Goal: Task Accomplishment & Management: Complete application form

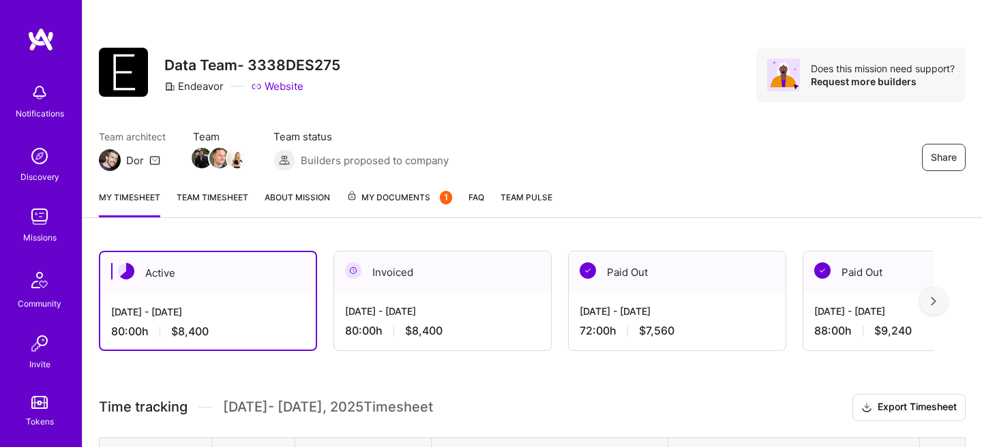
scroll to position [164, 0]
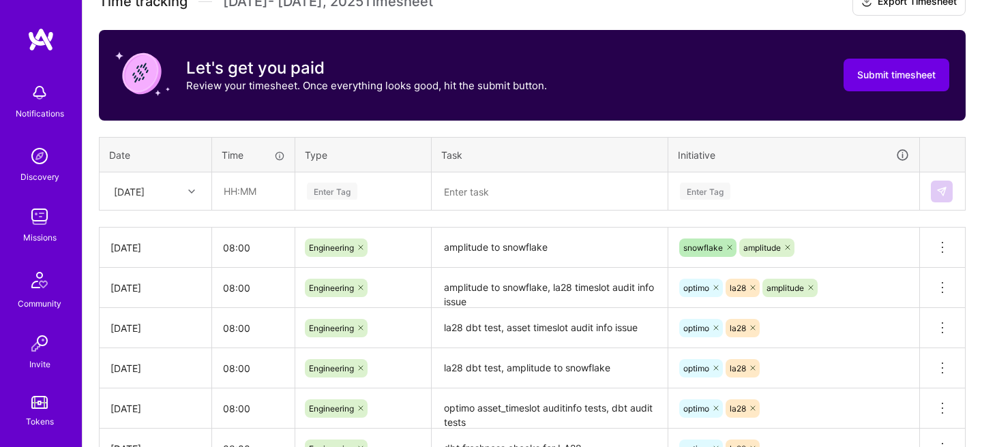
scroll to position [410, 0]
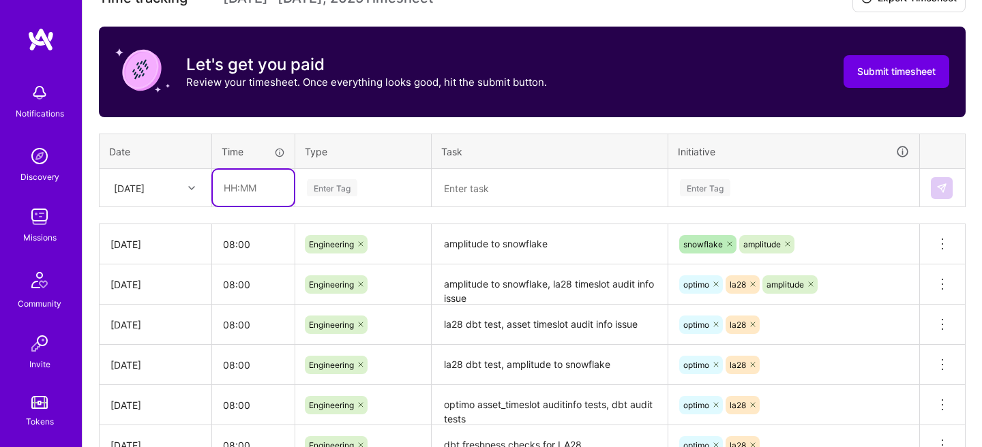
click at [256, 191] on input "text" at bounding box center [253, 188] width 81 height 36
type input "08:00"
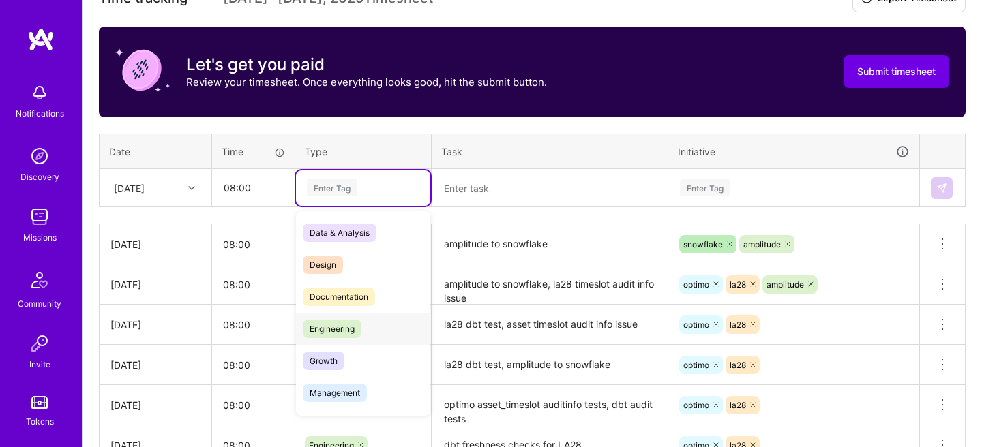
click at [337, 333] on span "Engineering" at bounding box center [332, 329] width 59 height 18
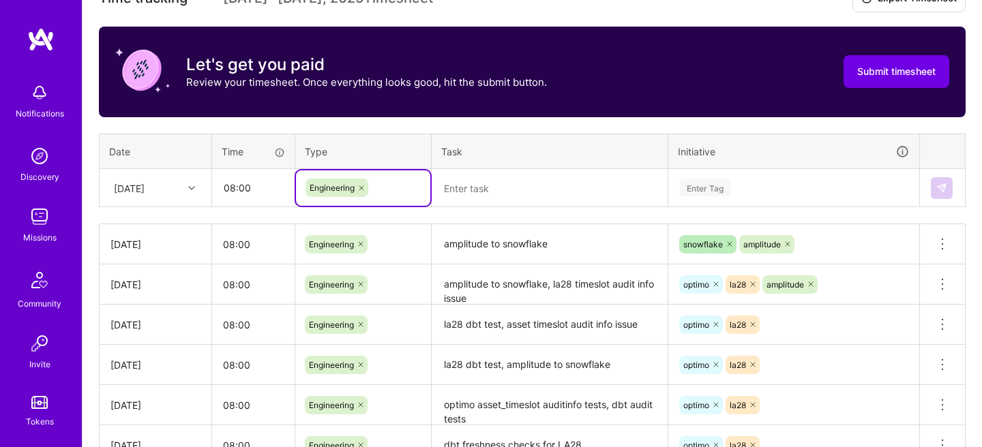
click at [512, 195] on textarea at bounding box center [549, 188] width 233 height 35
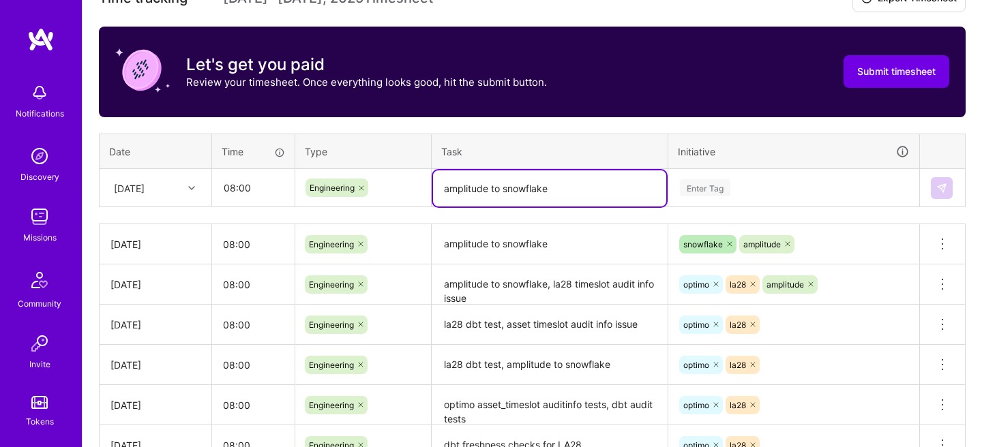
type textarea "amplitude to snowflake"
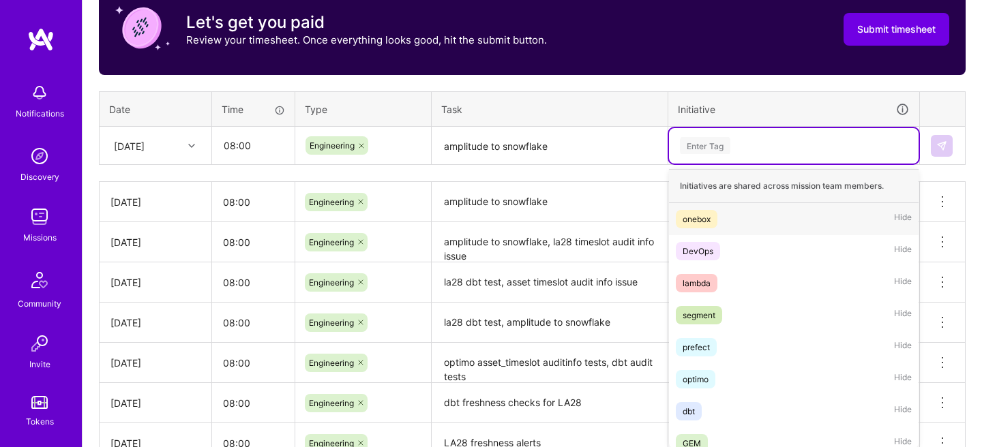
scroll to position [458, 0]
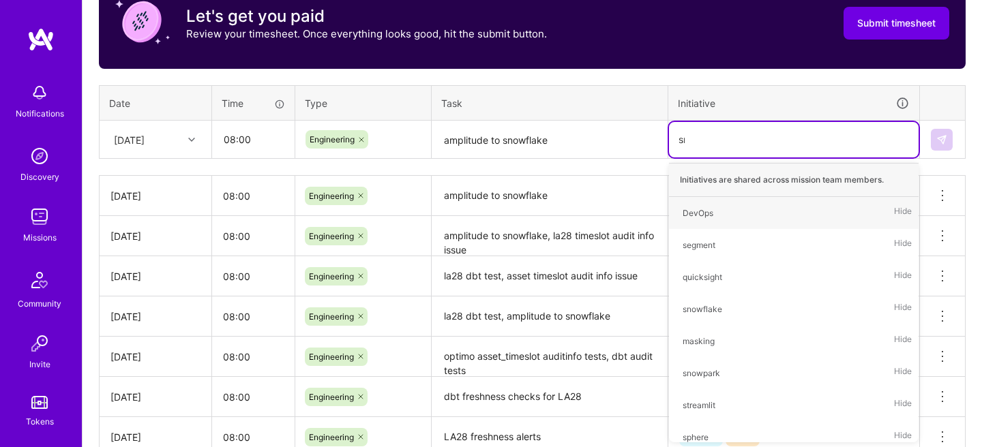
type input "snow"
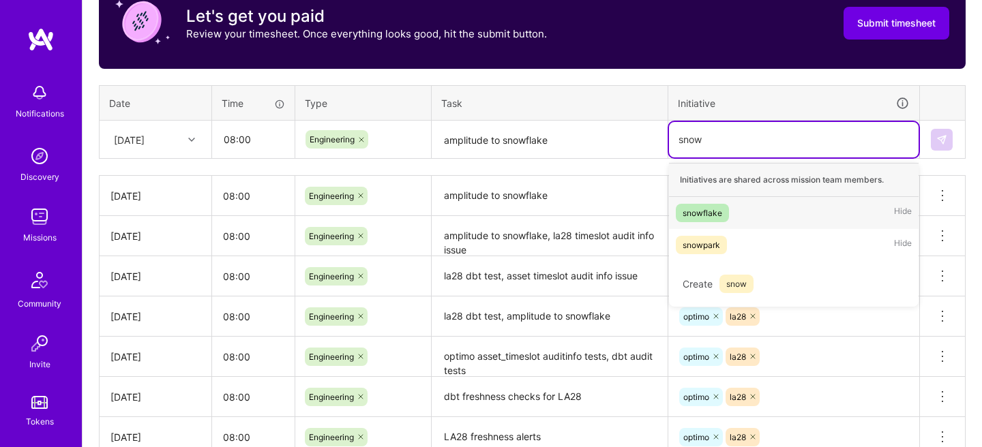
click at [683, 216] on div "snowflake" at bounding box center [703, 213] width 40 height 14
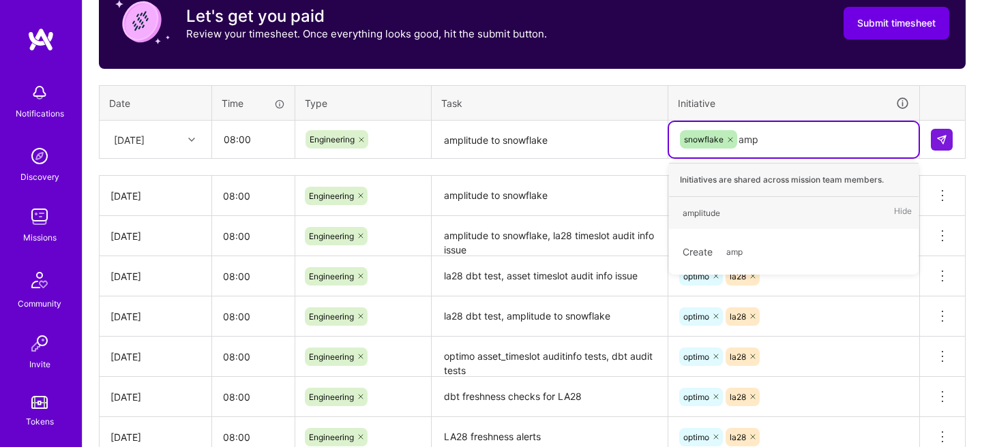
type input "ampl"
click at [737, 207] on div "amplitude Hide" at bounding box center [794, 213] width 250 height 32
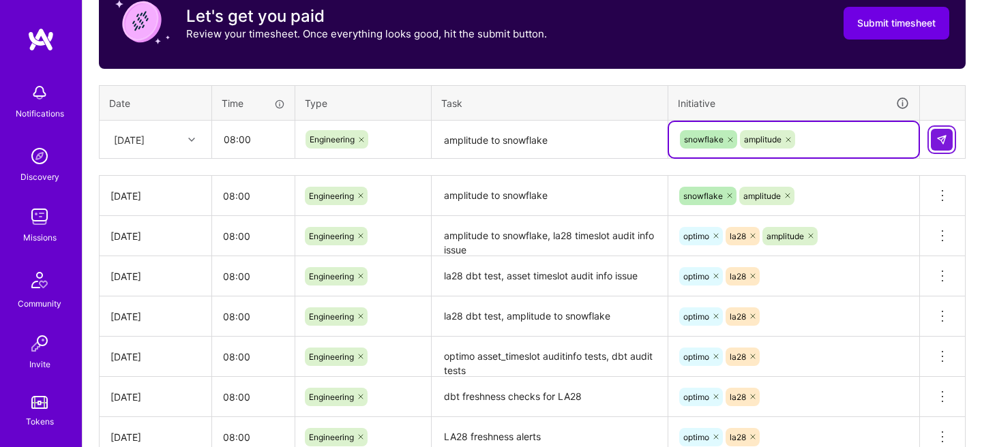
click at [941, 134] on img at bounding box center [942, 139] width 11 height 11
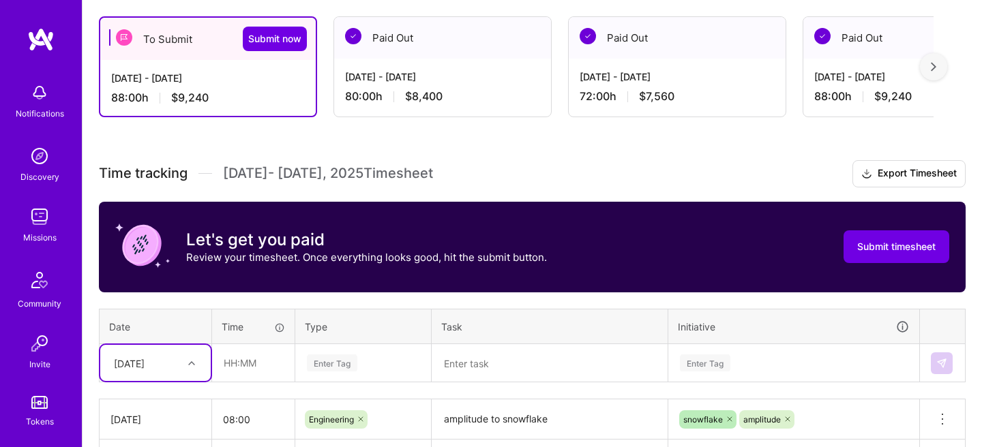
scroll to position [171, 0]
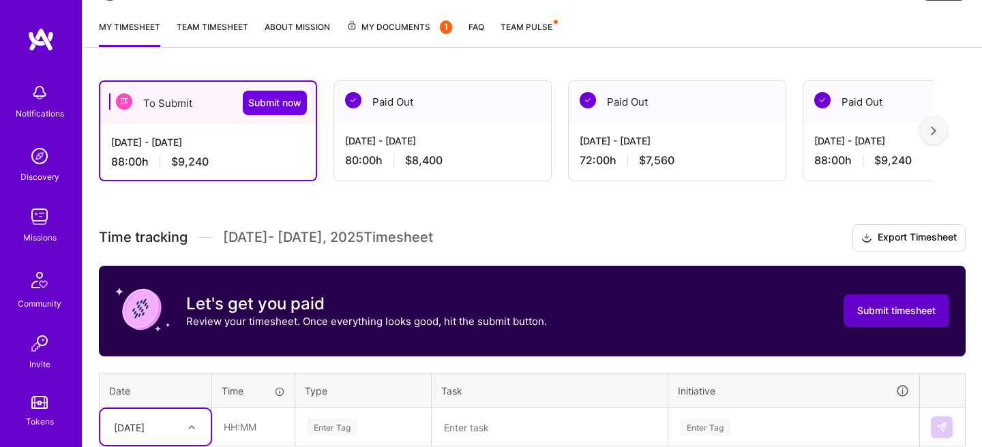
click at [890, 305] on span "Submit timesheet" at bounding box center [896, 311] width 78 height 14
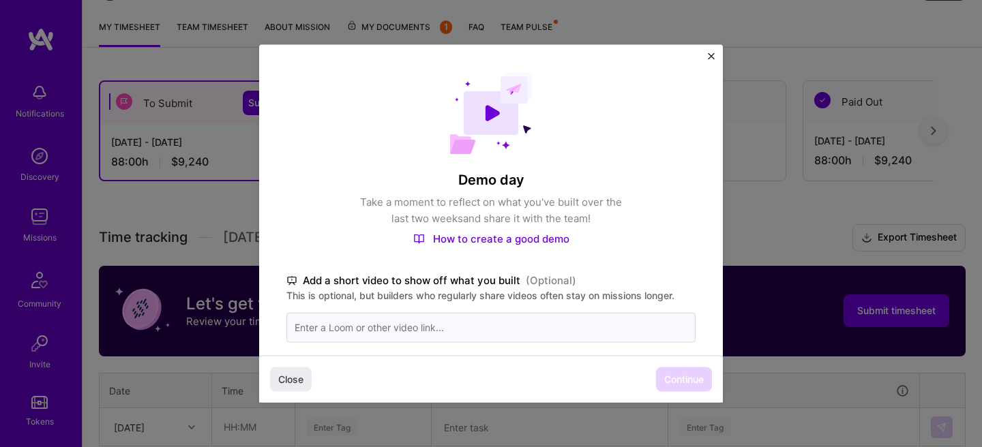
click at [585, 340] on input at bounding box center [491, 328] width 409 height 30
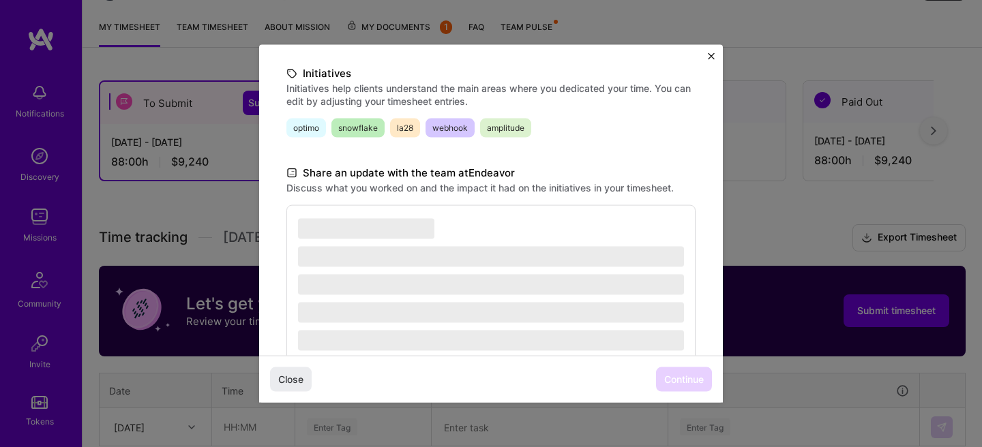
scroll to position [359, 0]
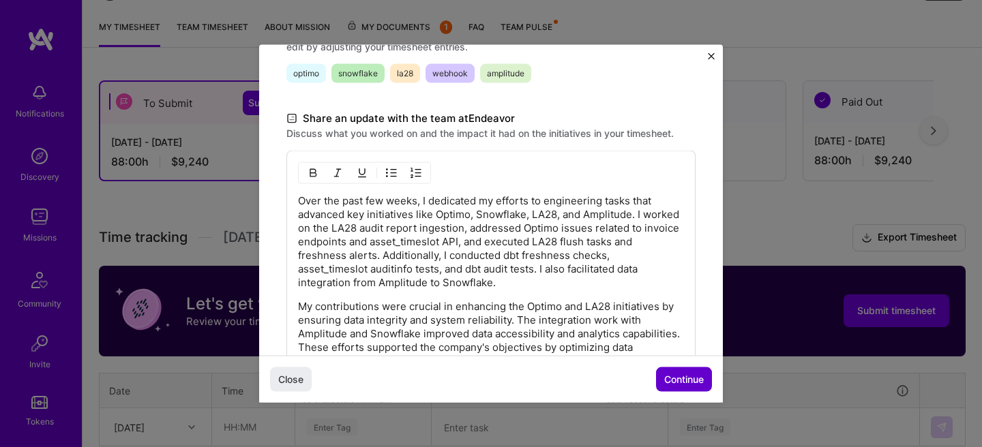
click at [673, 381] on span "Continue" at bounding box center [684, 379] width 40 height 14
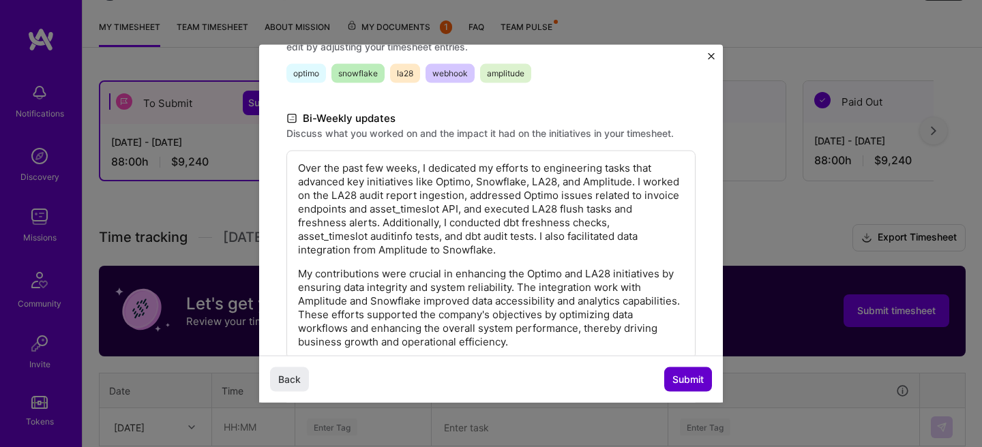
click at [673, 381] on span "Submit" at bounding box center [688, 379] width 31 height 14
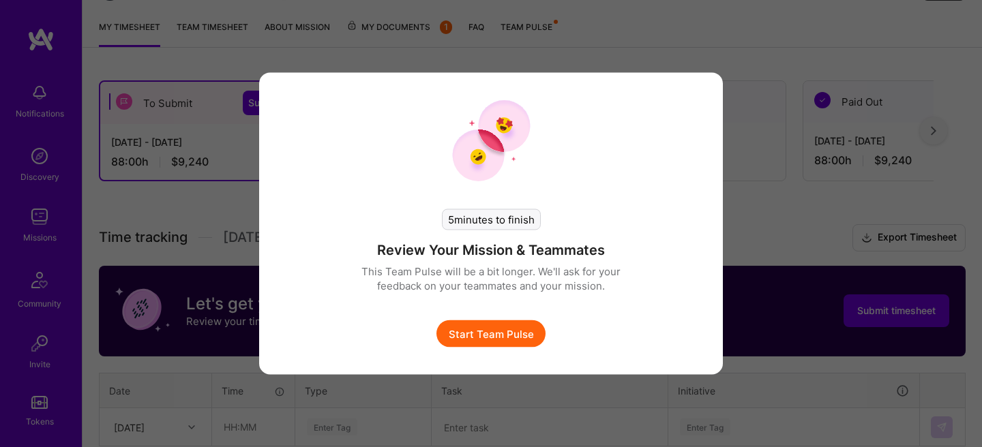
click at [530, 324] on button "Start Team Pulse" at bounding box center [491, 334] width 109 height 27
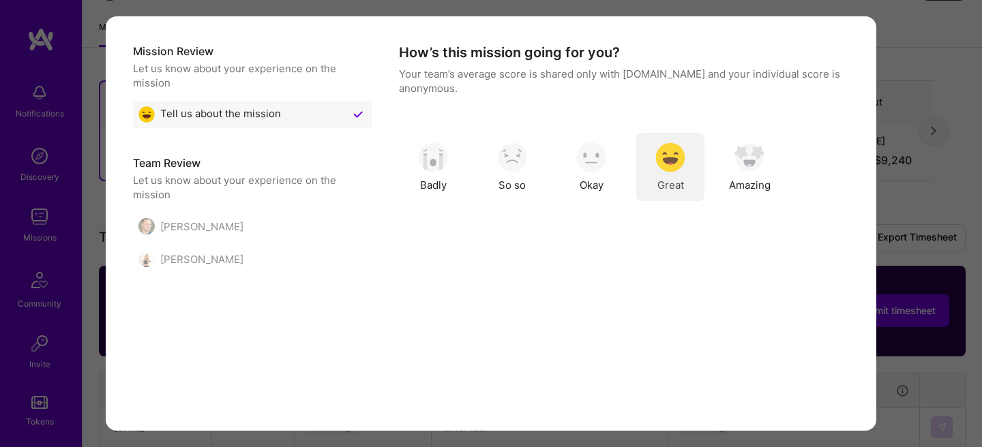
click at [681, 173] on div "Great" at bounding box center [670, 167] width 68 height 68
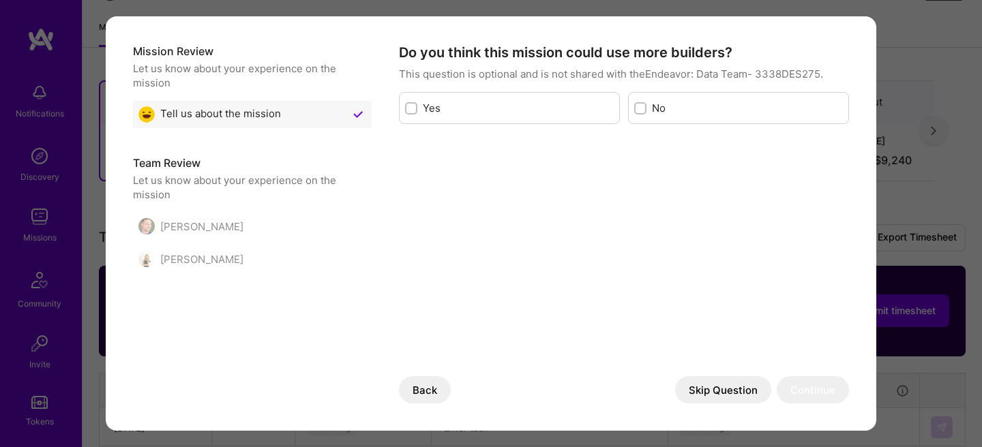
click at [648, 119] on div "No" at bounding box center [738, 108] width 221 height 32
click at [640, 110] on input "modal" at bounding box center [642, 109] width 10 height 10
checkbox input "true"
click at [825, 408] on div "Do you think this mission could use more builders? This question is optional an…" at bounding box center [624, 293] width 450 height 498
click at [819, 392] on button "Continue" at bounding box center [813, 390] width 72 height 27
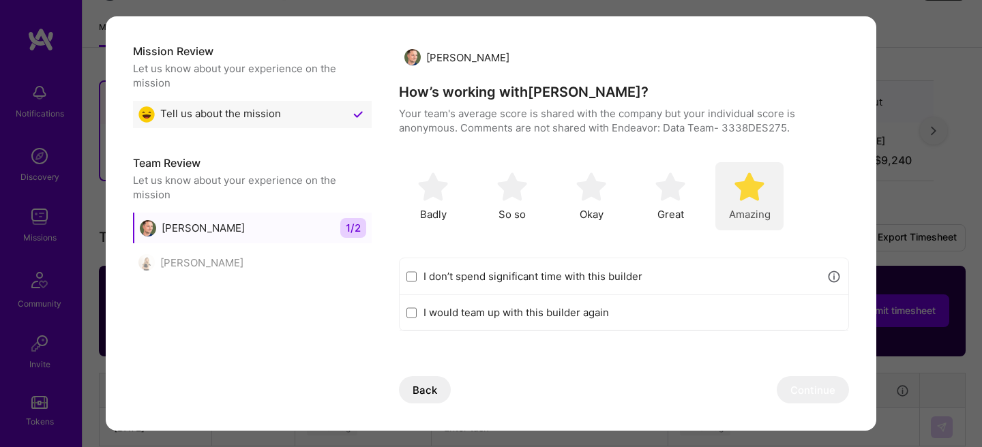
click at [754, 194] on img "modal" at bounding box center [750, 187] width 30 height 30
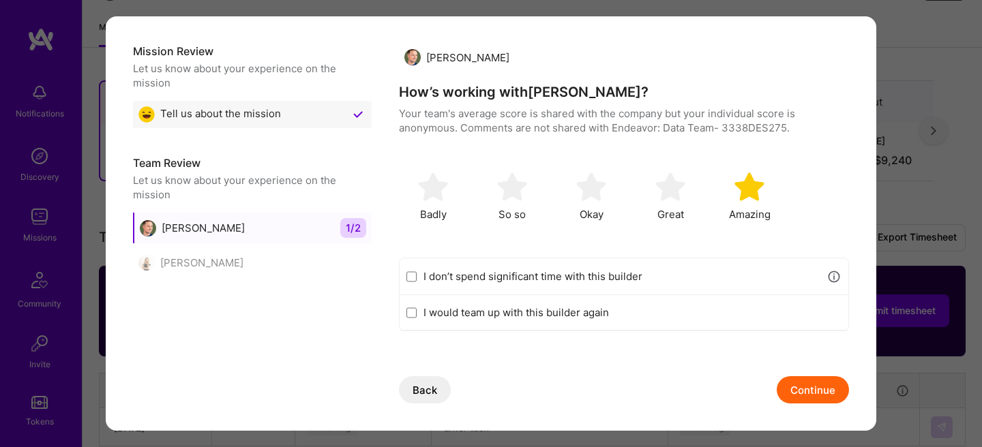
click at [615, 327] on div "I would team up with this builder again" at bounding box center [624, 312] width 449 height 35
click at [590, 314] on label "I would team up with this builder again" at bounding box center [633, 313] width 418 height 14
click at [417, 314] on input "I would team up with this builder again" at bounding box center [412, 313] width 10 height 11
checkbox input "true"
click at [798, 387] on button "Continue" at bounding box center [813, 390] width 72 height 27
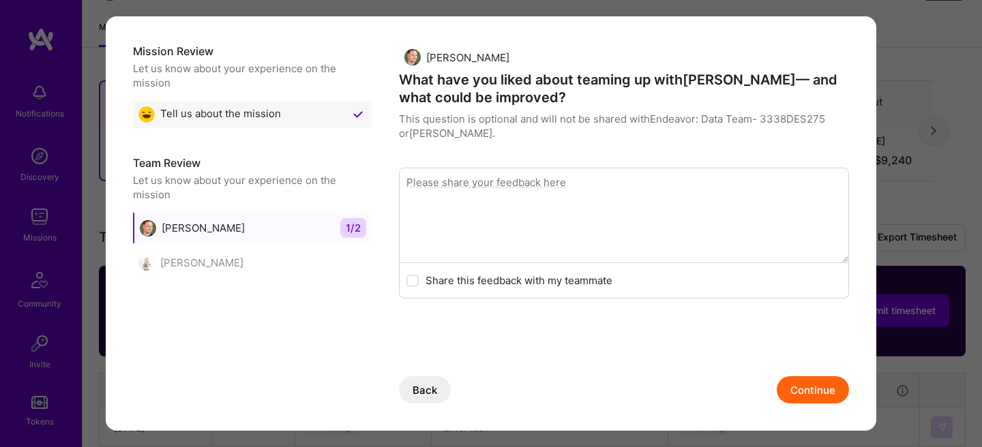
click at [651, 221] on textarea "modal" at bounding box center [624, 216] width 450 height 96
type textarea "He just gets stuff done! and he is always willing to help"
click at [824, 404] on div "[PERSON_NAME] What have you liked about teaming up with [PERSON_NAME] — and wha…" at bounding box center [624, 293] width 450 height 498
click at [817, 396] on button "Continue" at bounding box center [813, 390] width 72 height 27
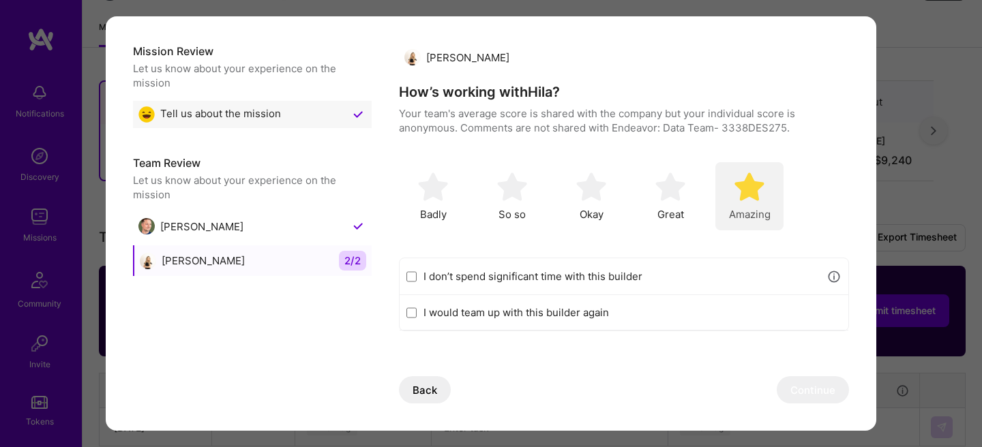
click at [736, 213] on span "Amazing" at bounding box center [750, 214] width 42 height 14
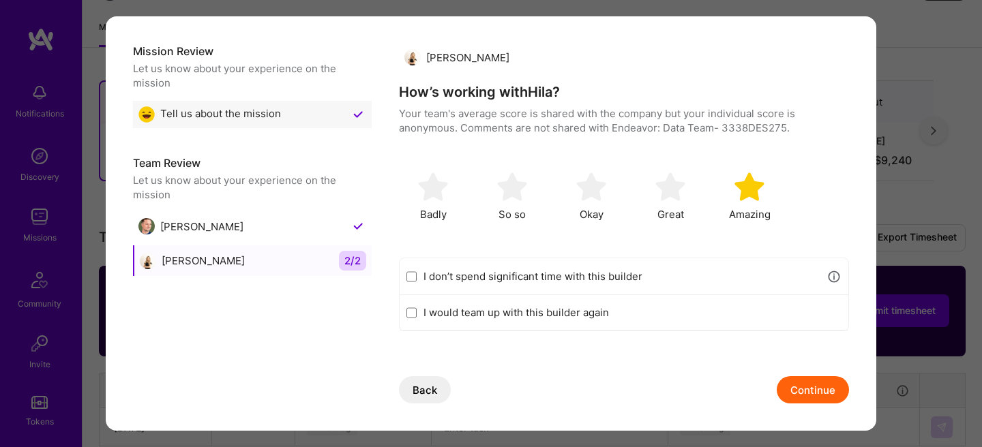
click at [589, 318] on label "I would team up with this builder again" at bounding box center [633, 313] width 418 height 14
click at [417, 318] on input "I would team up with this builder again" at bounding box center [412, 313] width 10 height 11
checkbox input "true"
click at [787, 381] on button "Continue" at bounding box center [813, 390] width 72 height 27
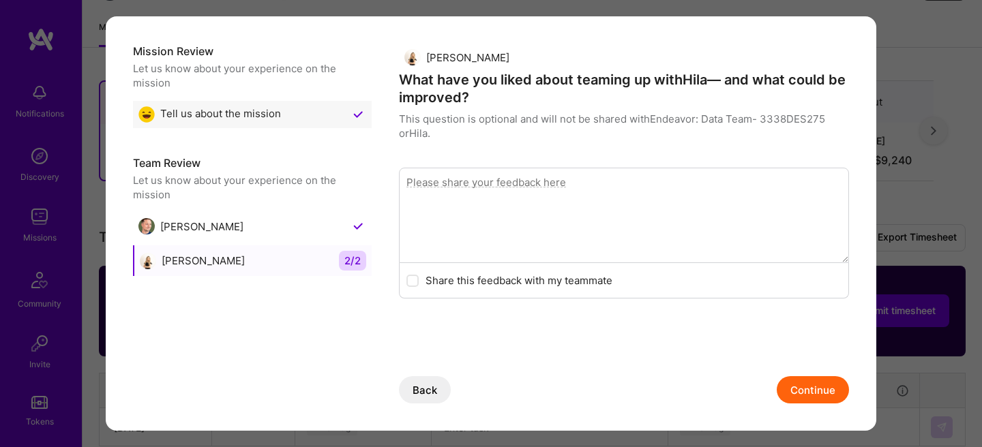
click at [580, 248] on textarea "modal" at bounding box center [624, 216] width 450 height 96
type textarea "She knows her stuff and even if she doesn't she is able to learn it very quickl…"
click at [777, 383] on div "Continue" at bounding box center [813, 390] width 72 height 27
click at [789, 383] on button "Continue" at bounding box center [813, 390] width 72 height 27
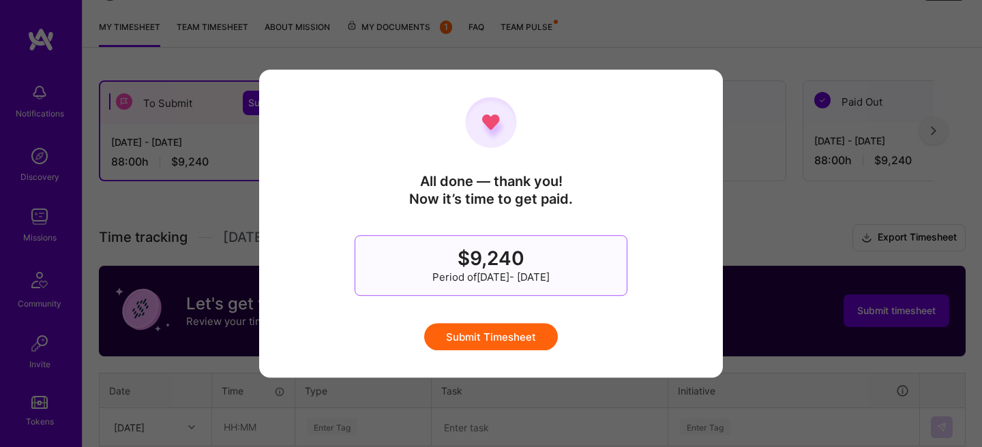
click at [535, 346] on button "Submit Timesheet" at bounding box center [491, 336] width 134 height 27
